Goal: Task Accomplishment & Management: Complete application form

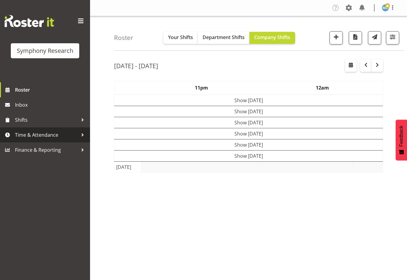
click at [24, 131] on span "Time & Attendance" at bounding box center [46, 134] width 63 height 9
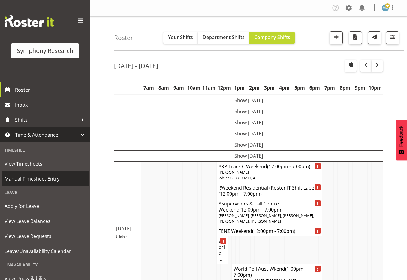
drag, startPoint x: 30, startPoint y: 180, endPoint x: 24, endPoint y: 177, distance: 6.4
click at [30, 180] on span "Manual Timesheet Entry" at bounding box center [45, 178] width 81 height 9
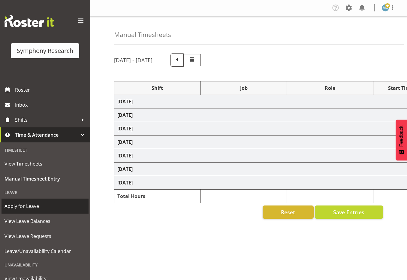
select select "48116"
select select "10239"
select select "47"
select select "245"
select select "9426"
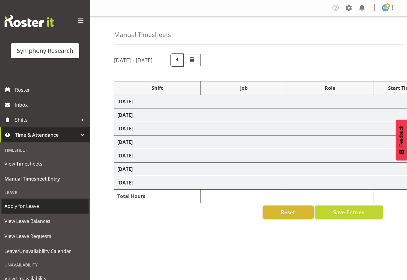
select select "47"
select select "39995"
select select "10527"
select select "17154"
select select "9426"
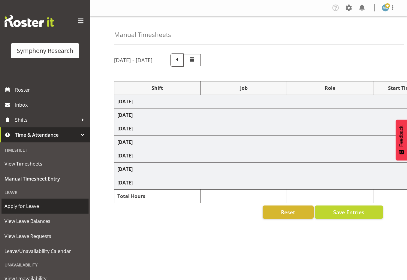
select select "47"
select select "17154"
select select "9426"
select select "47"
select select "17154"
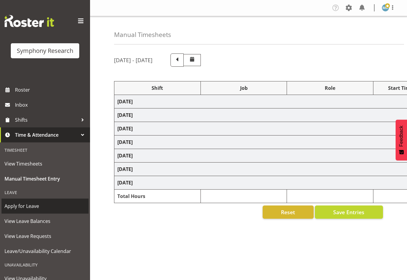
select select "9426"
select select "47"
select select "41319"
select select "9636"
select select "47"
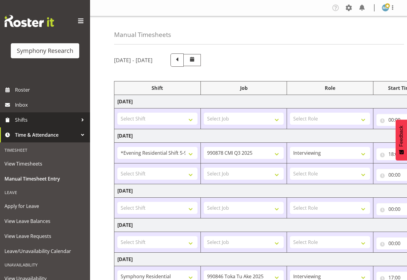
click at [34, 118] on span "Shifts" at bounding box center [46, 119] width 63 height 9
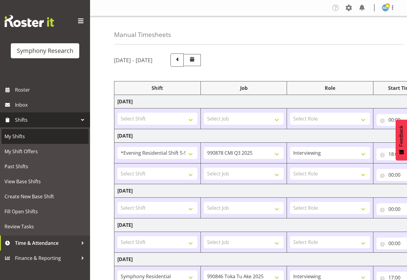
click at [32, 132] on span "My Shifts" at bounding box center [45, 136] width 81 height 9
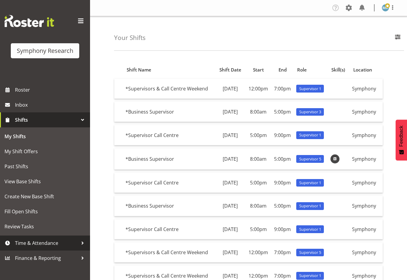
click at [54, 243] on span "Time & Attendance" at bounding box center [46, 242] width 63 height 9
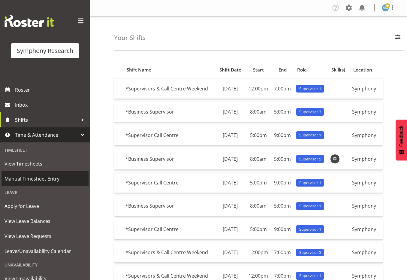
click at [32, 180] on span "Manual Timesheet Entry" at bounding box center [45, 178] width 81 height 9
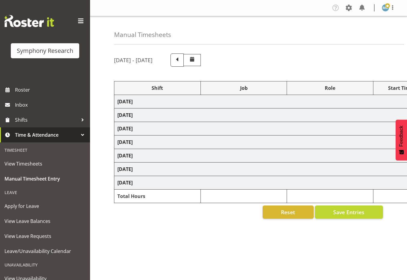
select select "48116"
select select "10239"
select select "47"
select select "245"
select select "9426"
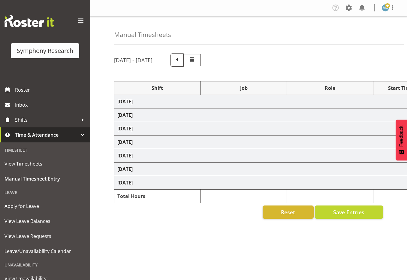
select select "47"
select select "39995"
select select "10527"
select select "17154"
select select "9426"
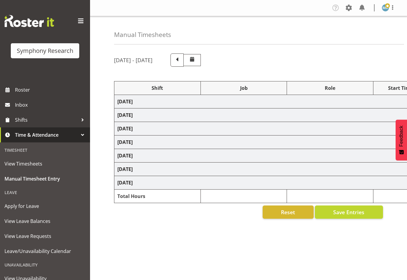
select select "47"
select select "17154"
select select "9426"
select select "47"
select select "17154"
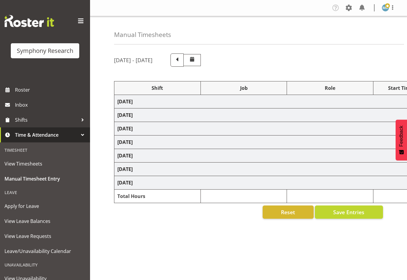
select select "9426"
select select "47"
select select "41319"
select select "9636"
select select "47"
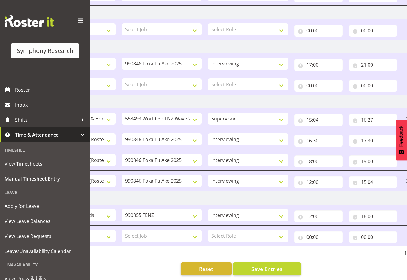
scroll to position [0, 127]
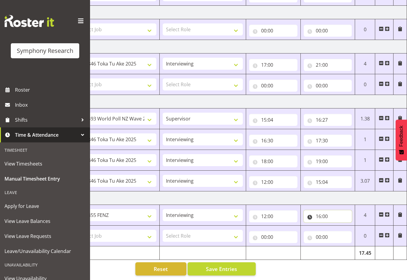
click at [331, 211] on input "16:00" at bounding box center [328, 216] width 48 height 12
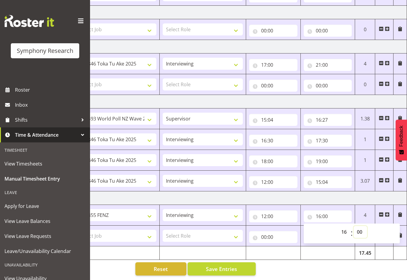
click at [361, 227] on select "00 01 02 03 04 05 06 07 08 09 10 11 12 13 14 15 16 17 18 19 20 21 22 23 24 25 2…" at bounding box center [361, 232] width 14 height 12
select select "15"
click at [354, 226] on select "00 01 02 03 04 05 06 07 08 09 10 11 12 13 14 15 16 17 18 19 20 21 22 23 24 25 2…" at bounding box center [361, 232] width 14 height 12
type input "16:15"
click at [273, 211] on input "12:00" at bounding box center [273, 216] width 48 height 12
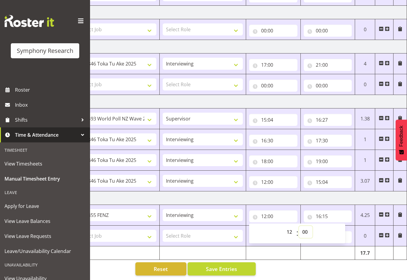
click at [305, 229] on select "00 01 02 03 04 05 06 07 08 09 10 11 12 13 14 15 16 17 18 19 20 21 22 23 24 25 2…" at bounding box center [306, 232] width 14 height 12
select select "37"
click at [299, 226] on select "00 01 02 03 04 05 06 07 08 09 10 11 12 13 14 15 16 17 18 19 20 21 22 23 24 25 2…" at bounding box center [306, 232] width 14 height 12
type input "12:37"
click at [307, 228] on select "00 01 02 03 04 05 06 07 08 09 10 11 12 13 14 15 16 17 18 19 20 21 22 23 24 25 2…" at bounding box center [306, 232] width 14 height 12
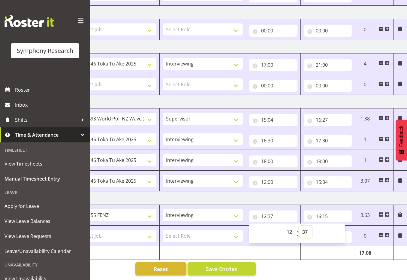
select select "40"
click at [299, 226] on select "00 01 02 03 04 05 06 07 08 09 10 11 12 13 14 15 16 17 18 19 20 21 22 23 24 25 2…" at bounding box center [306, 232] width 14 height 12
type input "12:40"
click at [211, 231] on select "Select Role Supervisor Interviewing Briefing" at bounding box center [203, 236] width 80 height 12
click at [278, 231] on input "00:00" at bounding box center [273, 237] width 48 height 12
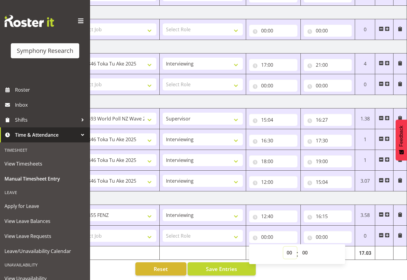
drag, startPoint x: 292, startPoint y: 247, endPoint x: 288, endPoint y: 245, distance: 4.5
click at [292, 247] on select "00 01 02 03 04 05 06 07 08 09 10 11 12 13 14 15 16 17 18 19 20 21 22 23" at bounding box center [290, 253] width 14 height 12
select select "12"
click at [283, 247] on select "00 01 02 03 04 05 06 07 08 09 10 11 12 13 14 15 16 17 18 19 20 21 22 23" at bounding box center [290, 253] width 14 height 12
type input "12:00"
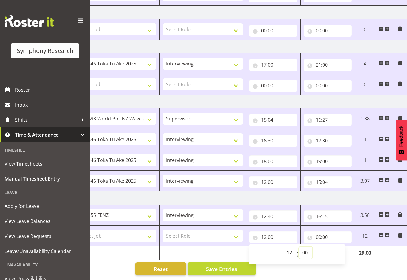
click at [304, 247] on select "00 01 02 03 04 05 06 07 08 09 10 11 12 13 14 15 16 17 18 19 20 21 22 23 24 25 2…" at bounding box center [306, 253] width 14 height 12
select select "40"
click at [299, 247] on select "00 01 02 03 04 05 06 07 08 09 10 11 12 13 14 15 16 17 18 19 20 21 22 23 24 25 2…" at bounding box center [306, 253] width 14 height 12
type input "12:40"
click at [320, 231] on input "00:00" at bounding box center [328, 237] width 48 height 12
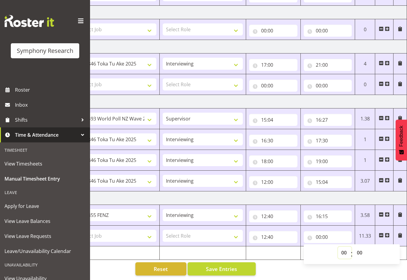
click at [343, 247] on select "00 01 02 03 04 05 06 07 08 09 10 11 12 13 14 15 16 17 18 19 20 21 22 23" at bounding box center [345, 253] width 14 height 12
select select "16"
click at [338, 247] on select "00 01 02 03 04 05 06 07 08 09 10 11 12 13 14 15 16 17 18 19 20 21 22 23" at bounding box center [345, 253] width 14 height 12
type input "16:00"
click at [358, 247] on select "00 01 02 03 04 05 06 07 08 09 10 11 12 13 14 15 16 17 18 19 20 21 22 23 24 25 2…" at bounding box center [361, 253] width 14 height 12
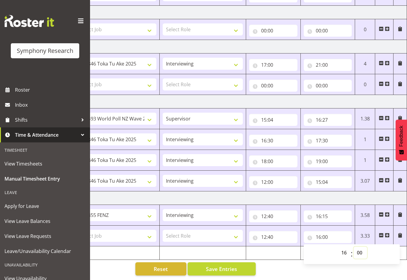
select select "15"
click at [354, 247] on select "00 01 02 03 04 05 06 07 08 09 10 11 12 13 14 15 16 17 18 19 20 21 22 23 24 25 2…" at bounding box center [361, 253] width 14 height 12
type input "16:15"
click at [277, 210] on input "12:40" at bounding box center [273, 216] width 48 height 12
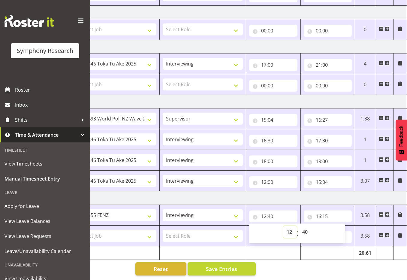
click at [290, 226] on select "00 01 02 03 04 05 06 07 08 09 10 11 12 13 14 15 16 17 18 19 20 21 22 23" at bounding box center [290, 232] width 14 height 12
click at [303, 226] on select "00 01 02 03 04 05 06 07 08 09 10 11 12 13 14 15 16 17 18 19 20 21 22 23 24 25 2…" at bounding box center [306, 232] width 14 height 12
select select "0"
click at [299, 226] on select "00 01 02 03 04 05 06 07 08 09 10 11 12 13 14 15 16 17 18 19 20 21 22 23 24 25 2…" at bounding box center [306, 232] width 14 height 12
type input "12:00"
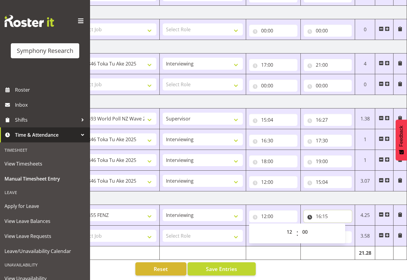
click at [329, 210] on input "16:15" at bounding box center [328, 216] width 48 height 12
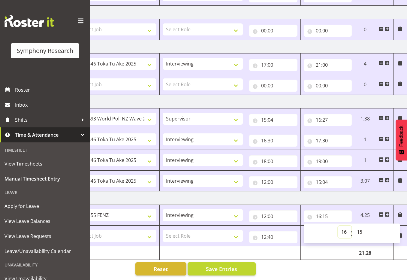
click at [342, 227] on select "00 01 02 03 04 05 06 07 08 09 10 11 12 13 14 15 16 17 18 19 20 21 22 23" at bounding box center [345, 232] width 14 height 12
select select "12"
click at [338, 226] on select "00 01 02 03 04 05 06 07 08 09 10 11 12 13 14 15 16 17 18 19 20 21 22 23" at bounding box center [345, 232] width 14 height 12
type input "12:15"
click at [360, 227] on select "00 01 02 03 04 05 06 07 08 09 10 11 12 13 14 15 16 17 18 19 20 21 22 23 24 25 2…" at bounding box center [361, 232] width 14 height 12
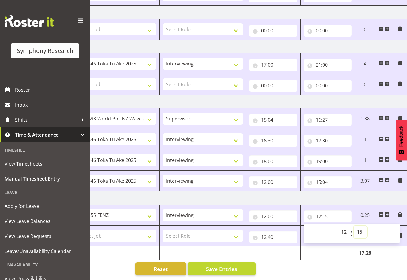
select select "40"
click at [354, 226] on select "00 01 02 03 04 05 06 07 08 09 10 11 12 13 14 15 16 17 18 19 20 21 22 23 24 25 2…" at bounding box center [361, 232] width 14 height 12
type input "12:40"
click at [235, 230] on select "Select Role Supervisor Interviewing Briefing" at bounding box center [203, 236] width 80 height 12
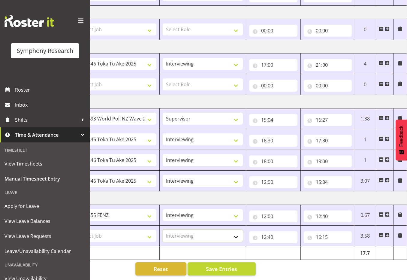
click at [163, 230] on select "Select Role Supervisor Interviewing Briefing" at bounding box center [203, 236] width 80 height 12
click at [113, 234] on select "Select Job 550060 IF Admin 553492 World Poll Aus Wave 2 Main 2025 553493 World …" at bounding box center [117, 236] width 80 height 12
click at [210, 231] on select "Supervisor Interviewing Briefing" at bounding box center [203, 236] width 80 height 12
select select "45"
click at [163, 230] on select "Supervisor Interviewing Briefing" at bounding box center [203, 236] width 80 height 12
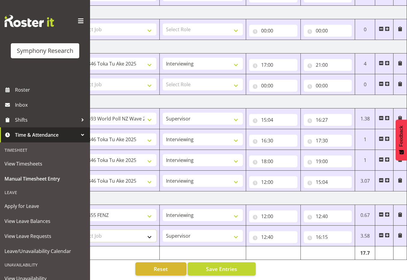
click at [113, 235] on select "Select Job 550060 IF Admin 553492 World Poll Aus Wave 2 Main 2025 553493 World …" at bounding box center [117, 236] width 80 height 12
select select "10527"
click at [77, 230] on select "Select Job 550060 IF Admin 553492 World Poll Aus Wave 2 Main 2025 553493 World …" at bounding box center [117, 236] width 80 height 12
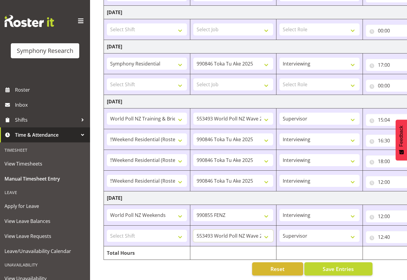
scroll to position [0, 0]
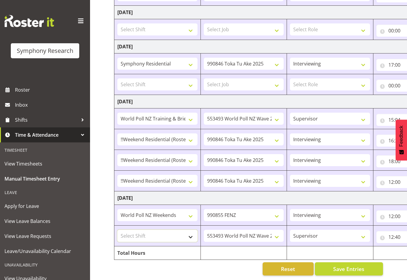
click at [171, 230] on select "Select Shift !!Project Briefing (Job to be assigned) !!Weekend Residential (Ros…" at bounding box center [157, 236] width 80 height 12
click at [117, 230] on select "Select Shift !!Project Briefing (Job to be assigned) !!Weekend Residential (Ros…" at bounding box center [157, 236] width 80 height 12
click at [175, 232] on select "!!Project Briefing (Job to be assigned) !!Weekend Residential (Roster IT Shift …" at bounding box center [157, 236] width 80 height 12
click at [184, 231] on select "!!Project Briefing (Job to be assigned) !!Weekend Residential (Roster IT Shift …" at bounding box center [157, 236] width 80 height 12
click at [185, 209] on select "!!Project Briefing (Job to be assigned) !!Weekend Residential (Roster IT Shift …" at bounding box center [157, 215] width 80 height 12
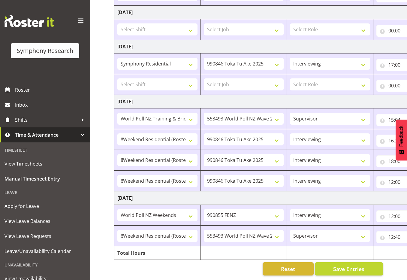
click at [184, 225] on td "!!Project Briefing (Job to be assigned) !!Weekend Residential (Roster IT Shift …" at bounding box center [157, 235] width 86 height 21
click at [186, 213] on select "!!Project Briefing (Job to be assigned) !!Weekend Residential (Roster IT Shift …" at bounding box center [157, 215] width 80 height 12
click at [187, 230] on select "!!Project Briefing (Job to be assigned) !!Weekend Residential (Roster IT Shift …" at bounding box center [157, 236] width 80 height 12
select select "41319"
click at [117, 230] on select "!!Project Briefing (Job to be assigned) !!Weekend Residential (Roster IT Shift …" at bounding box center [157, 236] width 80 height 12
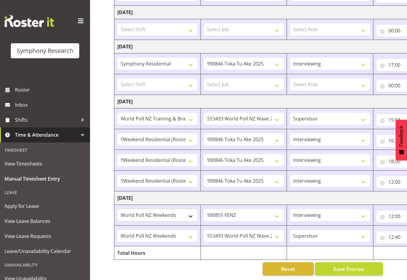
click at [183, 209] on select "!!Project Briefing (Job to be assigned) !!Weekend Residential (Roster IT Shift …" at bounding box center [157, 215] width 80 height 12
select select "39587"
click at [117, 209] on select "!!Project Briefing (Job to be assigned) !!Weekend Residential (Roster IT Shift …" at bounding box center [157, 215] width 80 height 12
click at [376, 265] on button "Save Entries" at bounding box center [349, 268] width 68 height 13
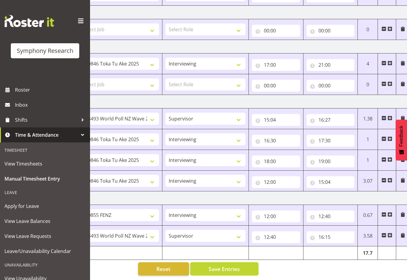
scroll to position [0, 127]
